Goal: Task Accomplishment & Management: Complete application form

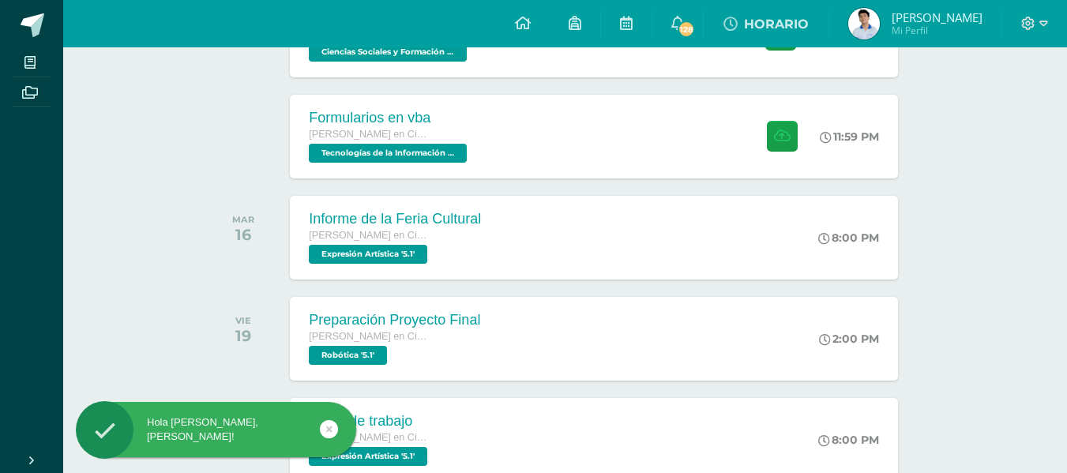
scroll to position [344, 0]
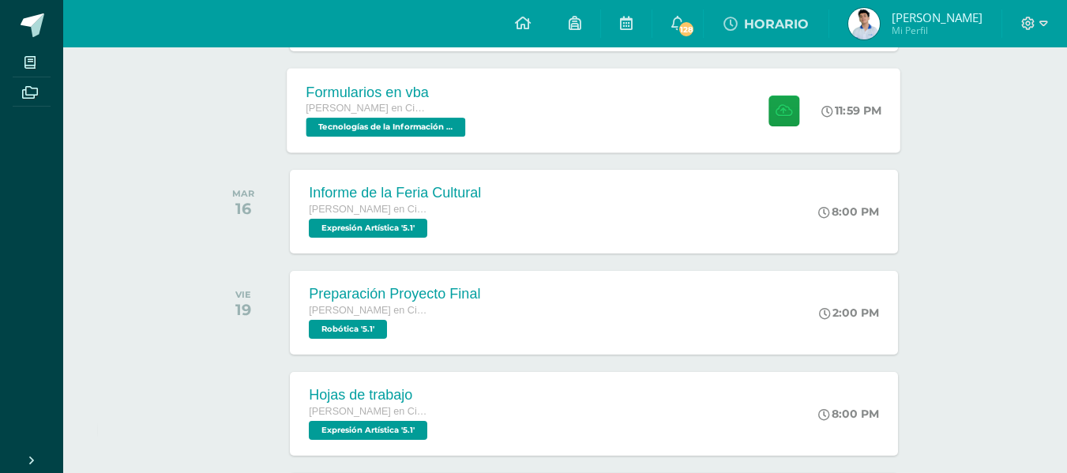
click at [442, 140] on div "Formularios en vba [PERSON_NAME] en Ciencias y Letras Tecnologías de la Informa…" at bounding box center [387, 110] width 201 height 84
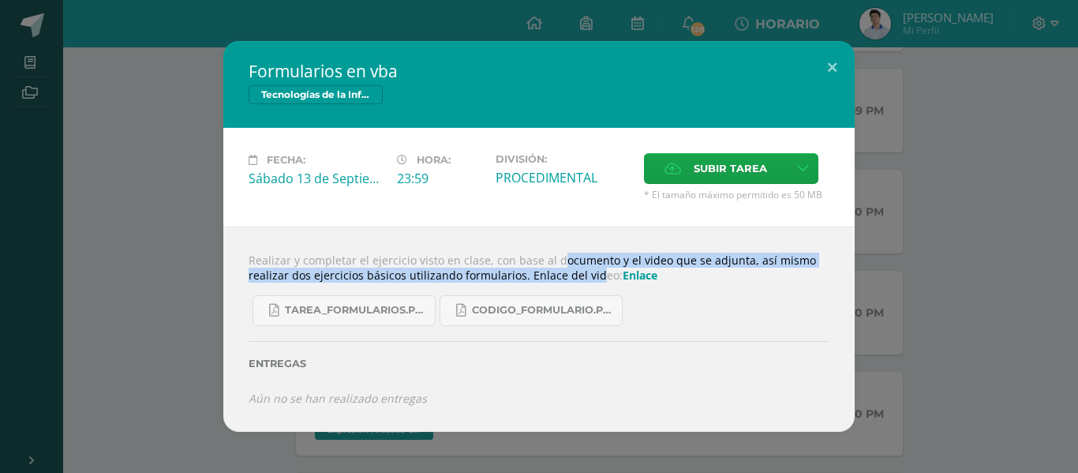
drag, startPoint x: 536, startPoint y: 267, endPoint x: 578, endPoint y: 268, distance: 41.8
click at [576, 268] on div "Realizar y completar el ejercicio visto en clase, con base al documento y el vi…" at bounding box center [539, 329] width 632 height 205
click at [578, 268] on div "Realizar y completar el ejercicio visto en clase, con base al documento y el vi…" at bounding box center [539, 329] width 632 height 205
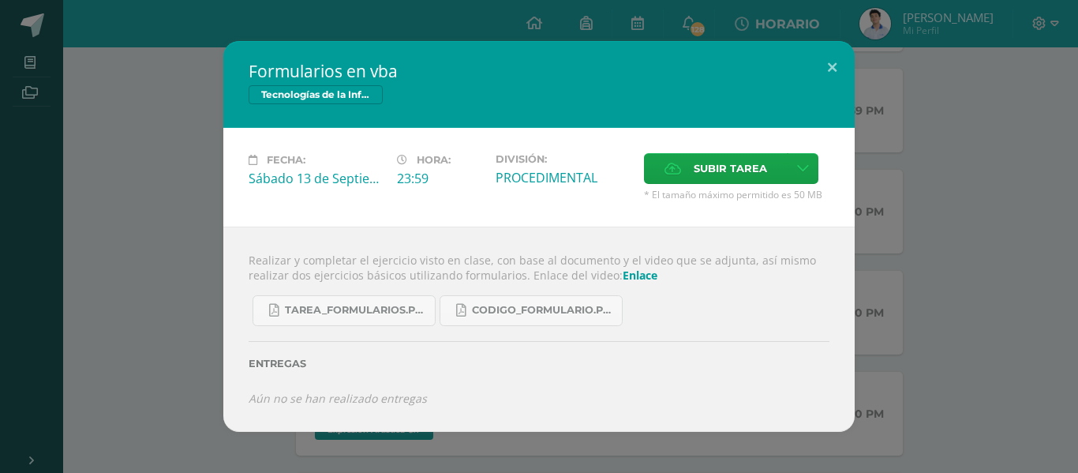
click at [578, 268] on div "Realizar y completar el ejercicio visto en clase, con base al documento y el vi…" at bounding box center [539, 329] width 632 height 205
click at [556, 257] on div "Realizar y completar el ejercicio visto en clase, con base al documento y el vi…" at bounding box center [539, 329] width 632 height 205
click at [815, 78] on button at bounding box center [832, 68] width 45 height 54
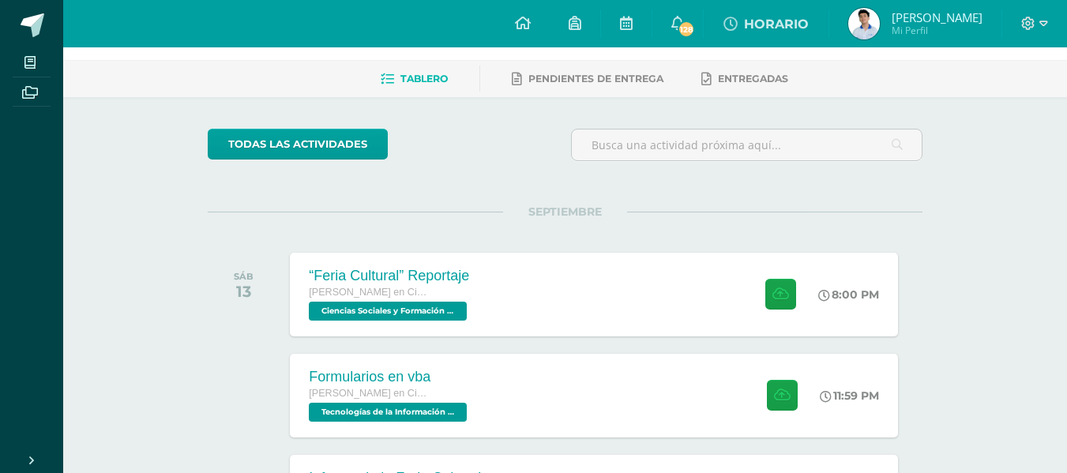
scroll to position [0, 0]
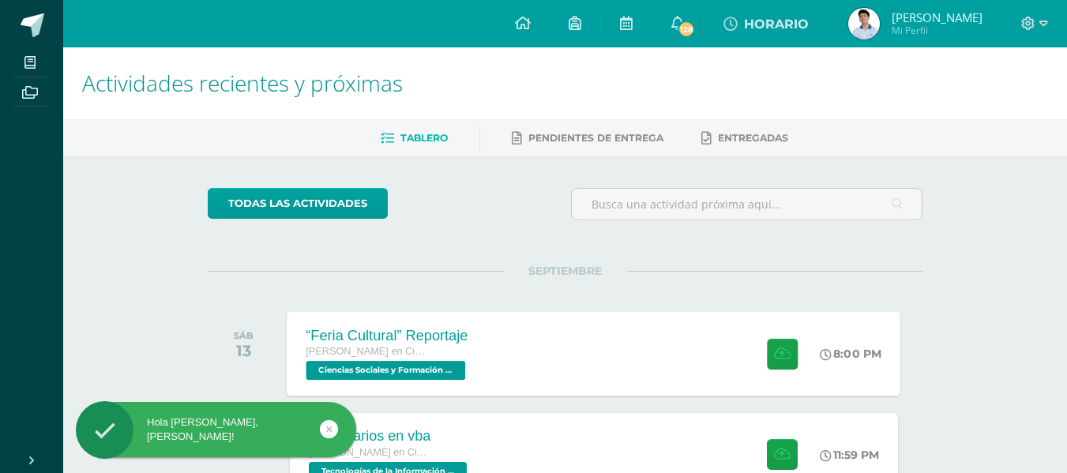
click at [478, 339] on div "“Feria Cultural” Reportaje [PERSON_NAME] en Ciencias y Letras Ciencias Sociales…" at bounding box center [387, 353] width 201 height 84
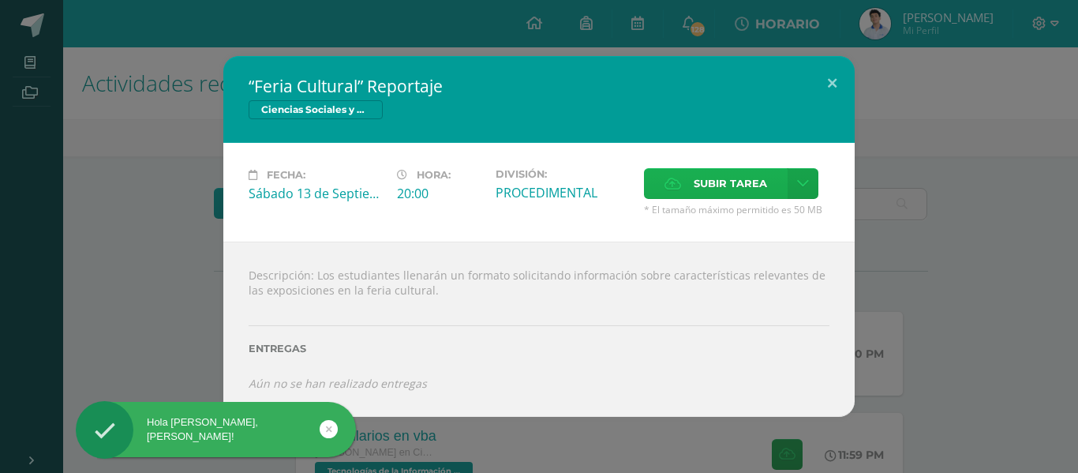
click at [719, 181] on span "Subir tarea" at bounding box center [730, 183] width 73 height 29
click at [0, 0] on input "Subir tarea" at bounding box center [0, 0] width 0 height 0
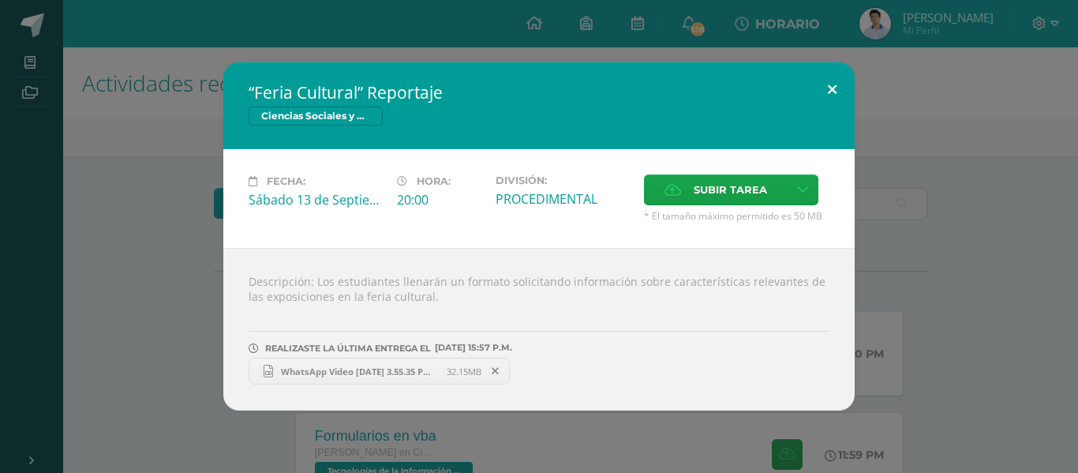
click at [853, 85] on button at bounding box center [832, 89] width 45 height 54
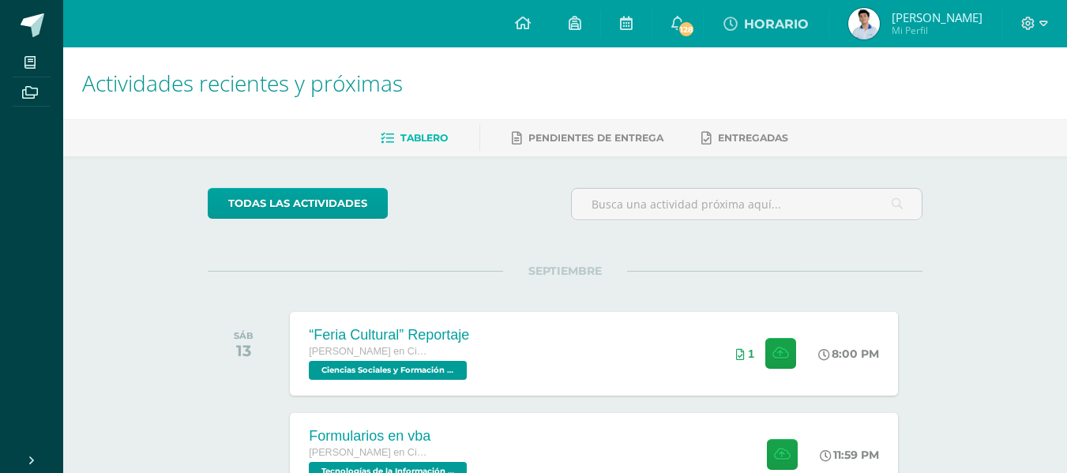
click at [1065, 121] on div "Tablero Pendientes de entrega Entregadas" at bounding box center [583, 137] width 1041 height 37
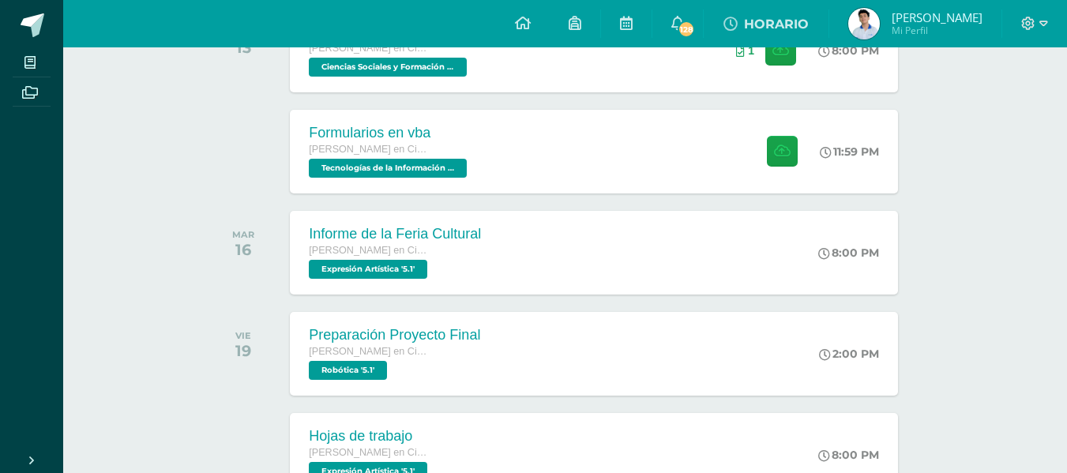
scroll to position [300, 0]
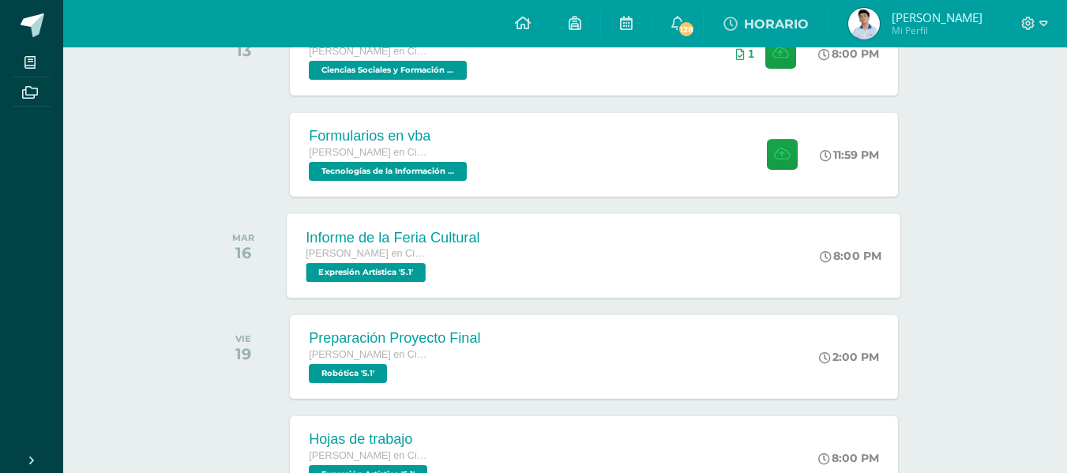
click at [846, 239] on div "8:00 PM" at bounding box center [859, 255] width 84 height 84
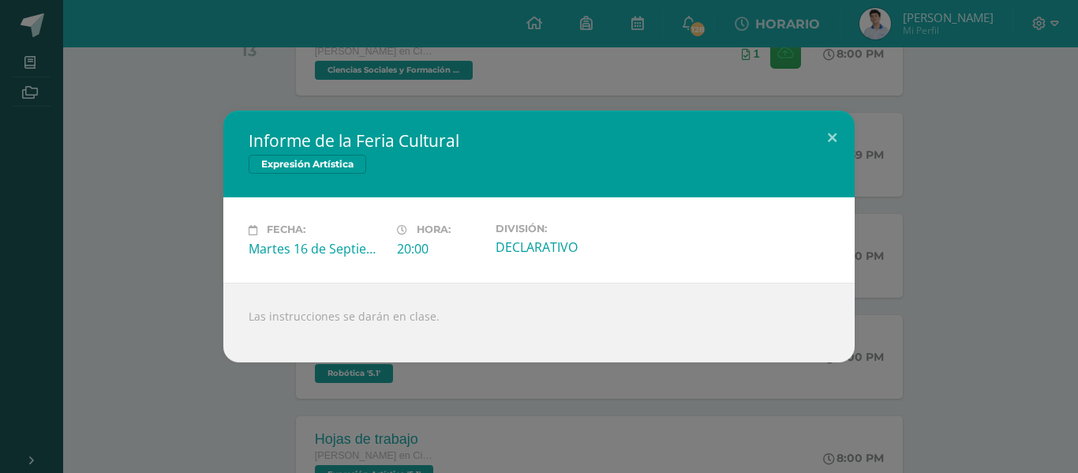
click at [859, 132] on div "Informe de la Feria Cultural Expresión Artística Fecha: Martes 16 de Septiembre…" at bounding box center [539, 236] width 1066 height 251
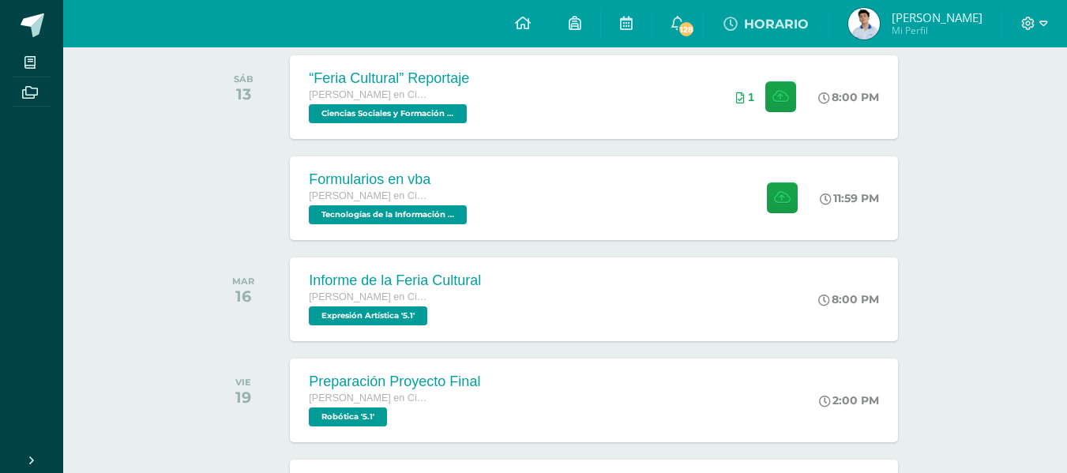
scroll to position [0, 0]
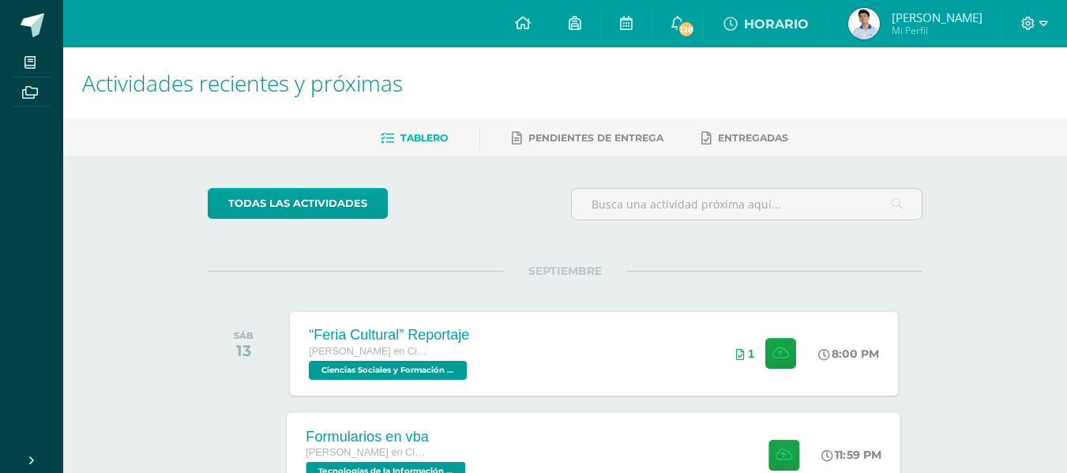
click at [488, 426] on div "Formularios en vba [PERSON_NAME] en Ciencias y Letras Tecnologías de la Informa…" at bounding box center [387, 454] width 201 height 84
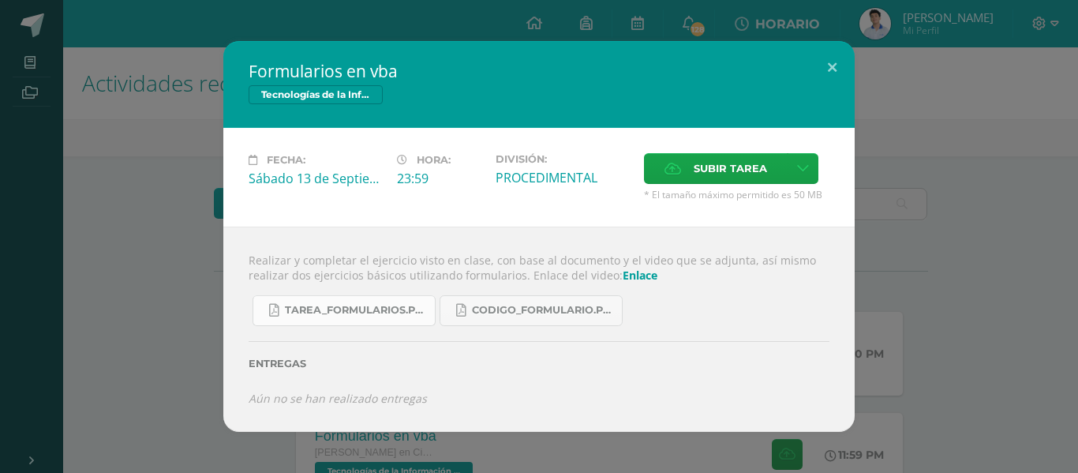
click at [412, 305] on span "Tarea_formularios.pdf" at bounding box center [356, 310] width 142 height 13
click at [664, 167] on label "Subir tarea" at bounding box center [716, 168] width 144 height 31
click at [0, 0] on input "Subir tarea" at bounding box center [0, 0] width 0 height 0
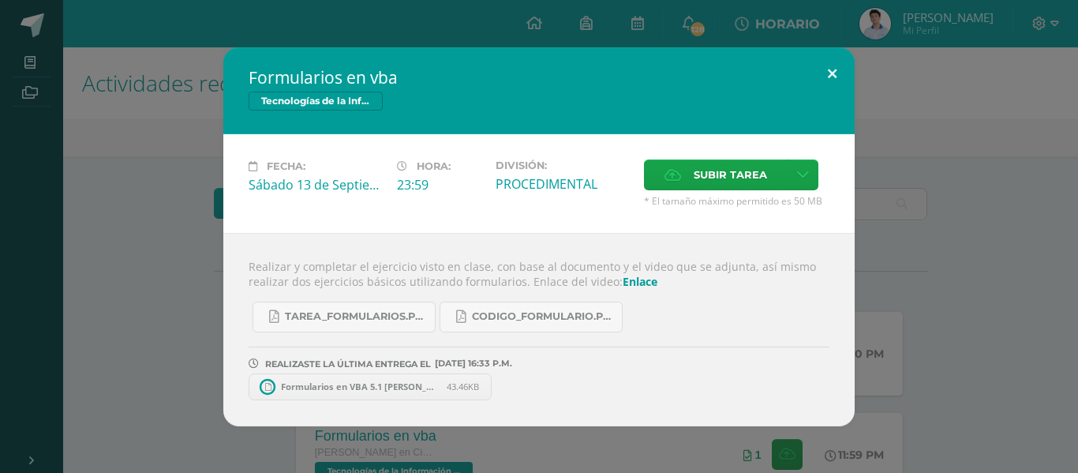
click at [832, 81] on button at bounding box center [832, 74] width 45 height 54
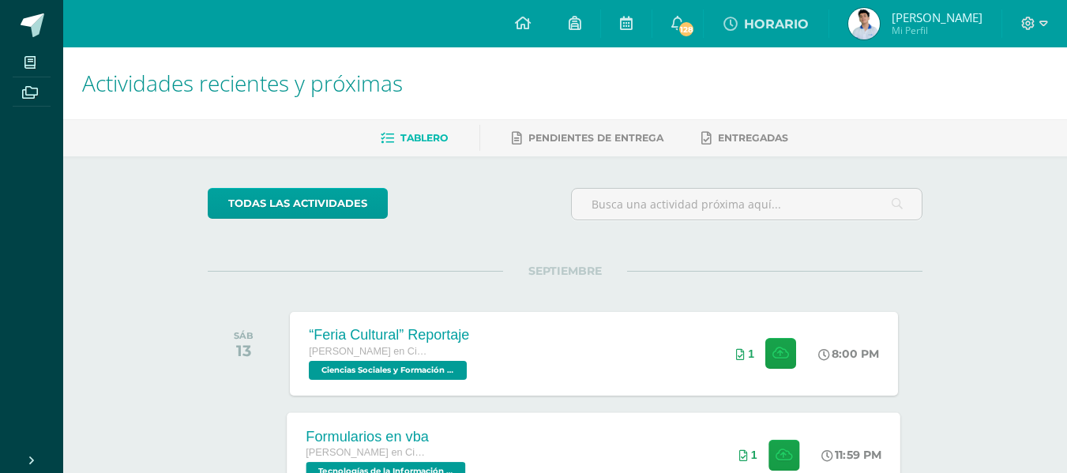
click at [657, 427] on div "Formularios en vba Quinto Bachillerato en Ciencias y Letras Tecnologías de la I…" at bounding box center [593, 454] width 613 height 84
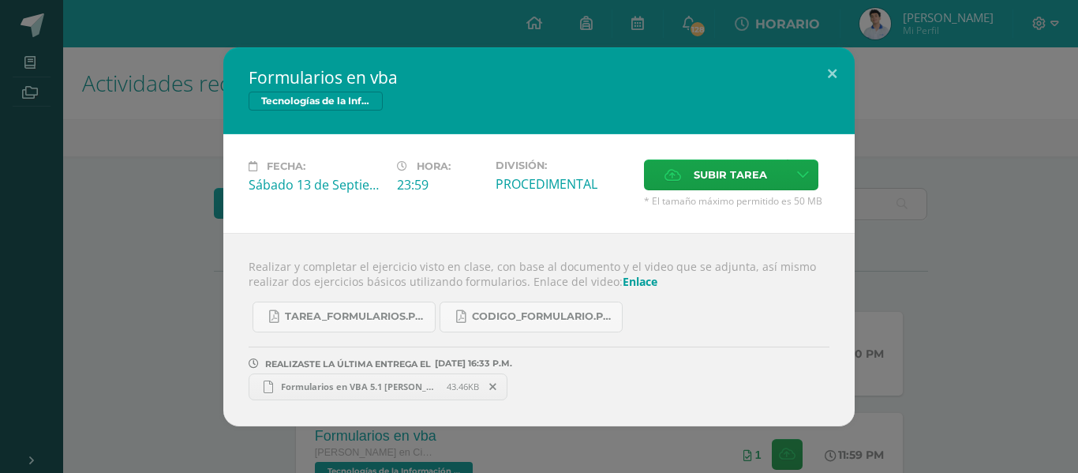
click at [500, 387] on span at bounding box center [493, 386] width 27 height 17
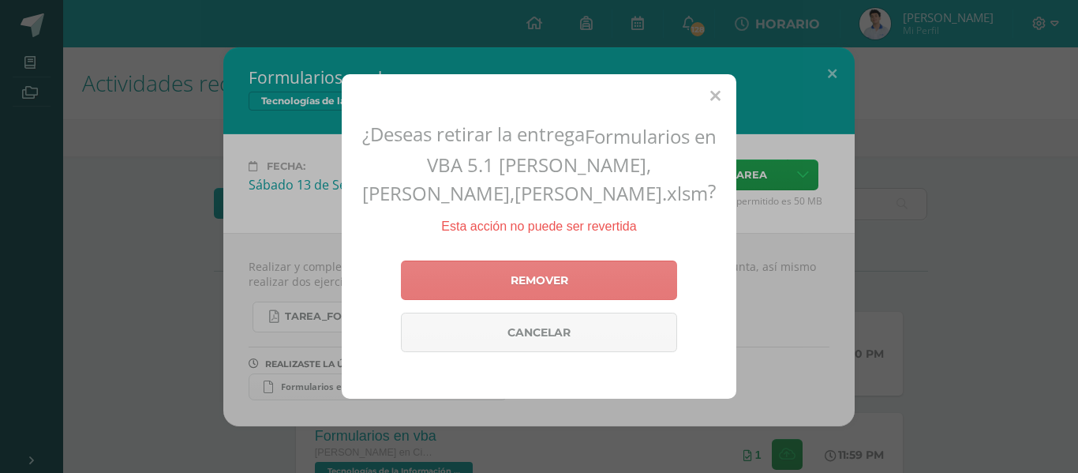
click at [530, 294] on link "Remover" at bounding box center [539, 280] width 276 height 39
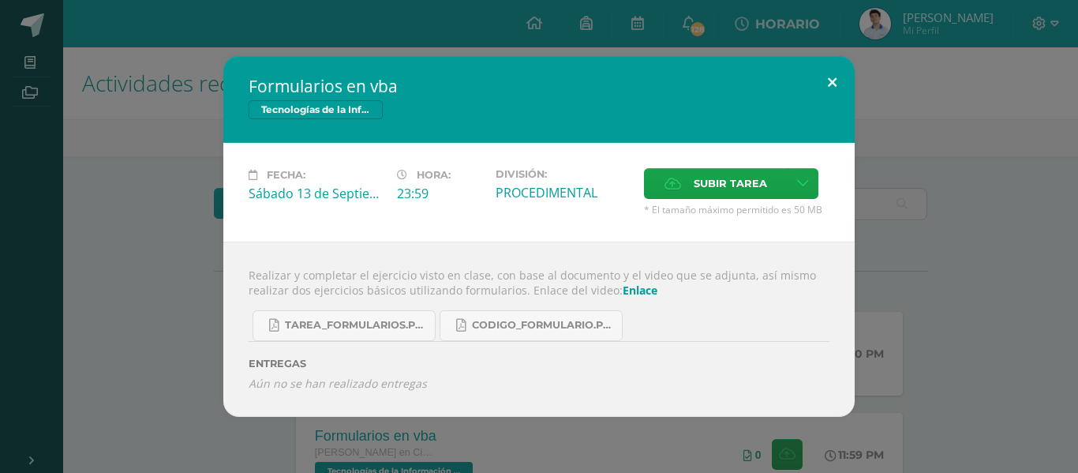
click at [832, 65] on button at bounding box center [832, 83] width 45 height 54
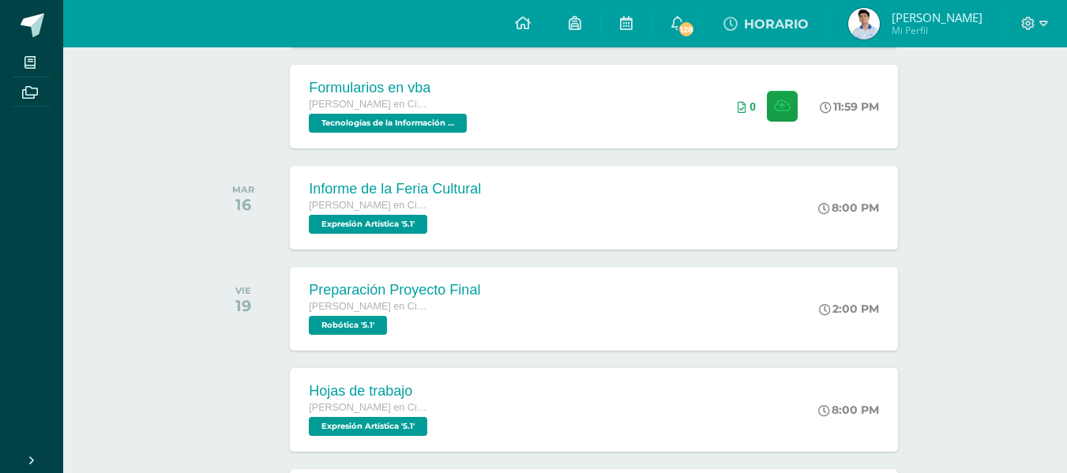
scroll to position [360, 0]
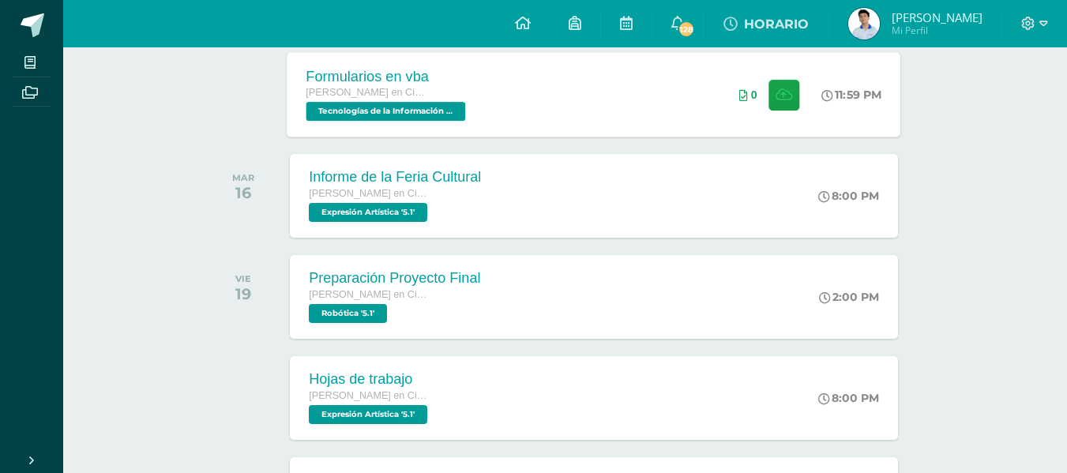
click at [617, 109] on div "Formularios en vba Quinto Bachillerato en Ciencias y Letras Tecnologías de la I…" at bounding box center [593, 94] width 613 height 84
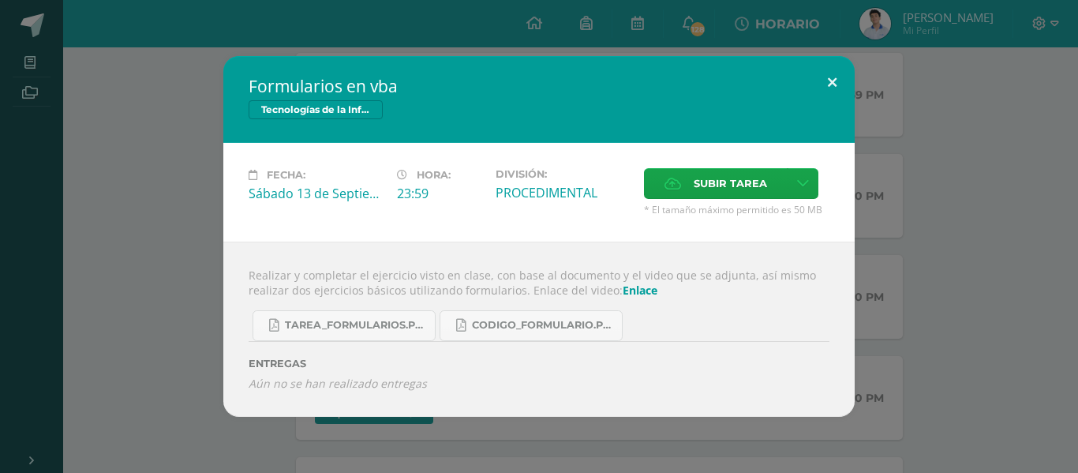
click at [819, 82] on button at bounding box center [832, 83] width 45 height 54
